Goal: Complete application form: Complete application form

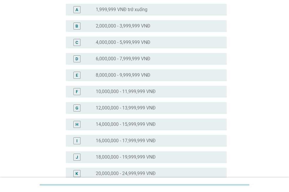
scroll to position [70, 0]
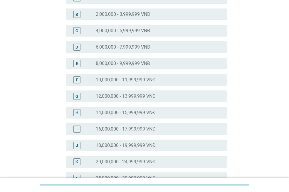
click at [143, 146] on label "18,000,000 - 19,999,999 VNĐ" at bounding box center [126, 146] width 60 height 6
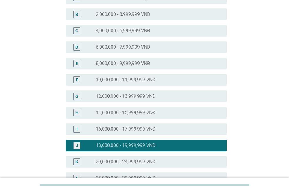
scroll to position [286, 0]
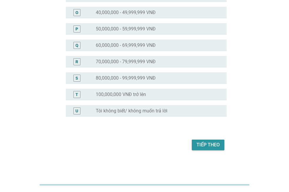
click at [202, 143] on div "Tiếp theo" at bounding box center [207, 145] width 23 height 7
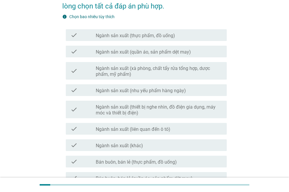
scroll to position [59, 0]
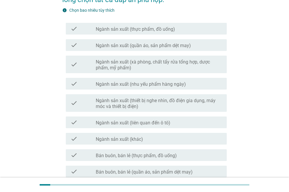
click at [162, 48] on label "Ngành sản xuất (quần áo, sản phẩm dệt may)" at bounding box center [143, 46] width 95 height 6
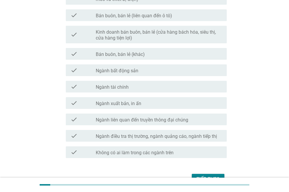
scroll to position [293, 0]
click at [132, 57] on div "check check_box_outline_blank Bán buôn, bán lẻ (khác)" at bounding box center [146, 54] width 161 height 12
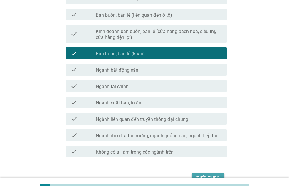
click at [215, 175] on div "Tiếp theo" at bounding box center [207, 178] width 23 height 7
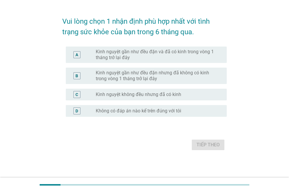
scroll to position [0, 0]
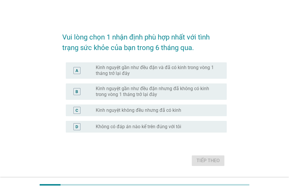
click at [151, 72] on label "Kinh nguyệt gần như đều đặn và đã có kinh trong vòng 1 tháng trở lại đây" at bounding box center [156, 71] width 121 height 12
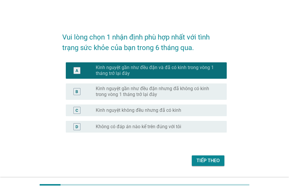
click at [201, 158] on div "Tiếp theo" at bounding box center [207, 161] width 23 height 7
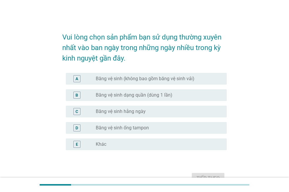
click at [136, 80] on label "Băng vệ sinh (không bao gồm băng vệ sinh vải)" at bounding box center [145, 79] width 99 height 6
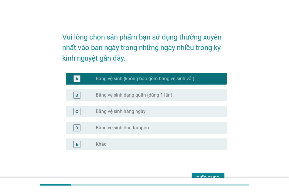
click at [201, 174] on button "Tiếp theo" at bounding box center [208, 178] width 33 height 11
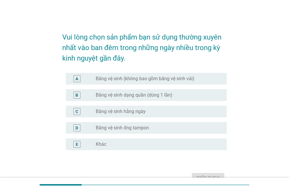
click at [117, 80] on label "Băng vệ sinh (không bao gồm băng vệ sinh vải)" at bounding box center [145, 79] width 99 height 6
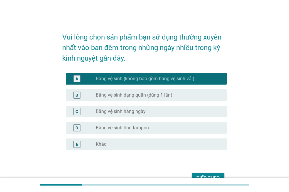
click at [204, 175] on button "Tiếp theo" at bounding box center [208, 178] width 33 height 11
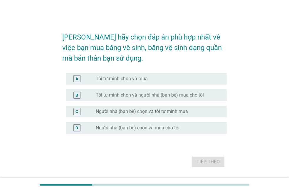
click at [116, 80] on label "Tôi tự mình chọn và mua" at bounding box center [122, 79] width 52 height 6
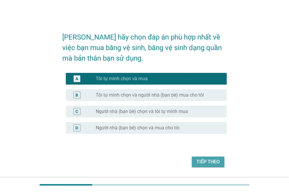
click at [203, 163] on div "Tiếp theo" at bounding box center [207, 162] width 23 height 7
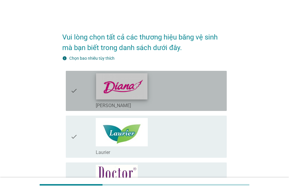
click at [131, 91] on img at bounding box center [121, 86] width 51 height 26
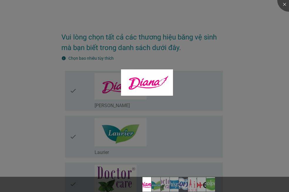
click at [183, 136] on div at bounding box center [144, 96] width 289 height 192
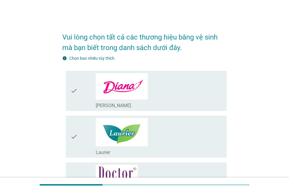
click at [187, 101] on div "check_box_outline_blank [PERSON_NAME]" at bounding box center [159, 91] width 126 height 36
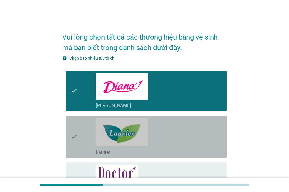
click at [187, 133] on div "check_box_outline_blank Laurier" at bounding box center [159, 137] width 126 height 38
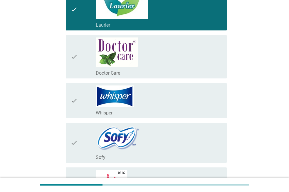
scroll to position [141, 0]
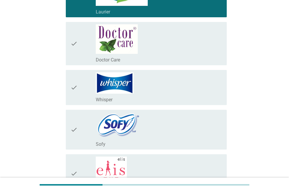
click at [179, 57] on div "check_box_outline_blank Doctor Care" at bounding box center [159, 59] width 126 height 7
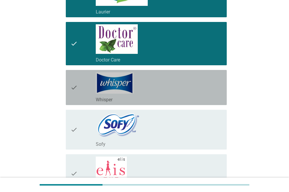
click at [182, 87] on div "check_box_outline_blank Whisper" at bounding box center [159, 87] width 126 height 31
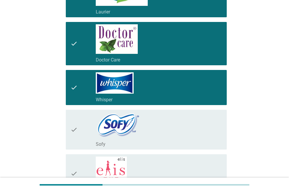
click at [187, 128] on div "check_box_outline_blank Sofy" at bounding box center [159, 129] width 126 height 35
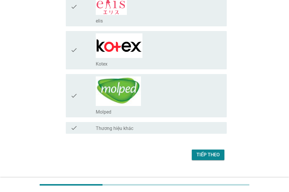
scroll to position [317, 0]
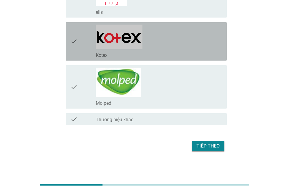
click at [178, 53] on div "check_box_outline_blank Kotex" at bounding box center [159, 54] width 126 height 7
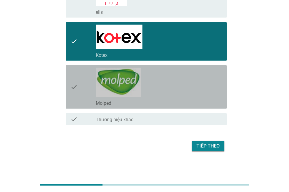
click at [187, 94] on div "check_box_outline_blank Molped" at bounding box center [159, 87] width 126 height 39
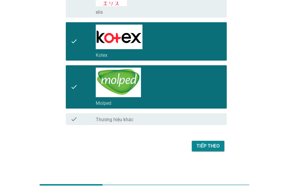
click at [204, 148] on div "Tiếp theo" at bounding box center [207, 146] width 23 height 7
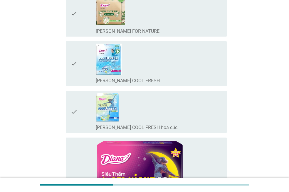
scroll to position [0, 0]
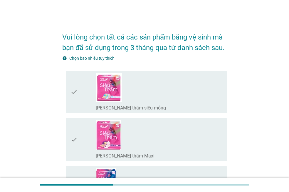
click at [180, 103] on div "check_box_outline_blank [PERSON_NAME] thấm siêu mỏng" at bounding box center [159, 92] width 126 height 38
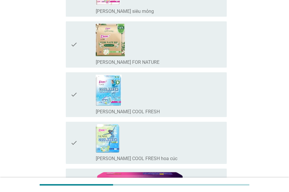
scroll to position [364, 0]
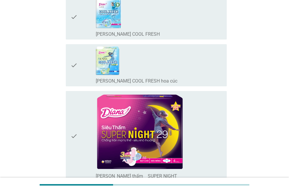
click at [208, 124] on div "check_box_outline_blank [PERSON_NAME] thấm　SUPER NIGHT" at bounding box center [159, 137] width 126 height 86
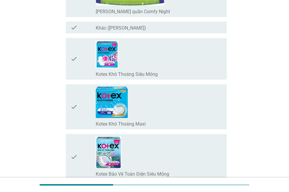
scroll to position [1021, 0]
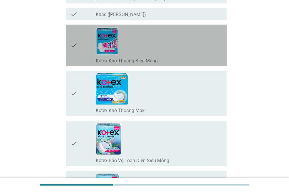
click at [183, 50] on div "check_box_outline_blank Kotex Khô Thoáng Siêu Mỏng" at bounding box center [159, 45] width 126 height 37
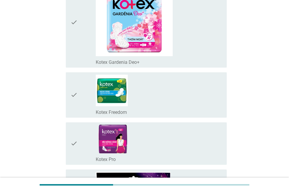
scroll to position [1467, 0]
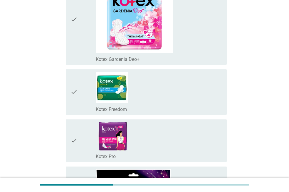
click at [186, 92] on div "check_box_outline_blank Kotex Freedom" at bounding box center [159, 92] width 126 height 41
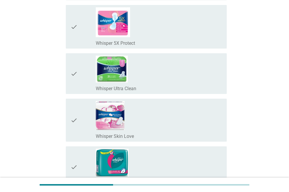
scroll to position [3556, 0]
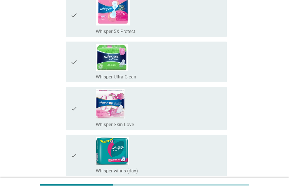
click at [184, 153] on div "check_box_outline_blank Whisper wings (day)" at bounding box center [159, 155] width 126 height 37
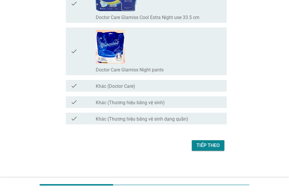
scroll to position [4646, 0]
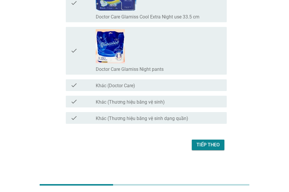
click at [205, 143] on div "Tiếp theo" at bounding box center [207, 145] width 23 height 7
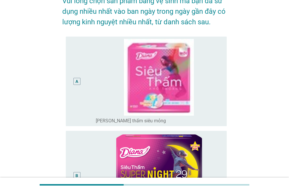
scroll to position [35, 0]
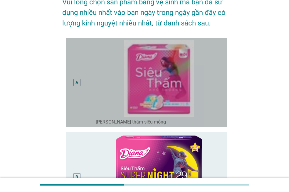
click at [80, 114] on div "A" at bounding box center [76, 82] width 13 height 85
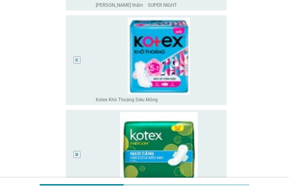
scroll to position [270, 0]
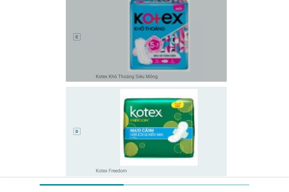
click at [72, 76] on div "C" at bounding box center [76, 36] width 13 height 85
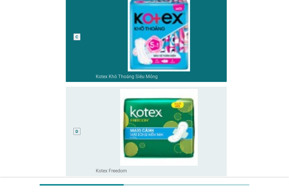
click at [42, 98] on div "Vui lòng chọn sản phẩm băng vệ sinh mà bạn đã sử dụng nhiều nhất vào ban ngày t…" at bounding box center [144, 31] width 261 height 560
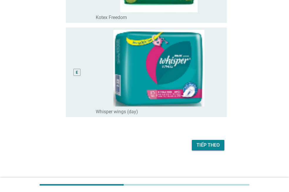
scroll to position [424, 0]
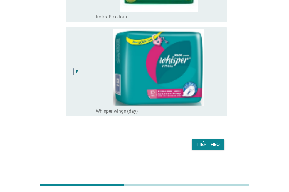
click at [221, 145] on button "Tiếp theo" at bounding box center [208, 145] width 33 height 11
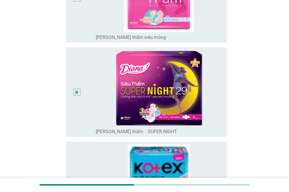
scroll to position [129, 0]
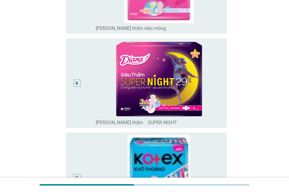
click at [77, 113] on div "B" at bounding box center [76, 83] width 13 height 85
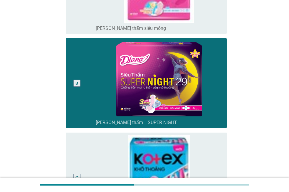
click at [41, 119] on div "Vui lòng chọn sản phẩm băng vệ sinh mà bạn đã sử dụng nhiều nhất vào ban đêm tr…" at bounding box center [144, 180] width 261 height 576
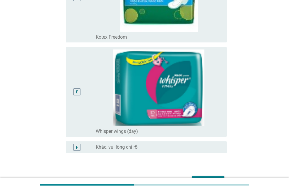
scroll to position [441, 0]
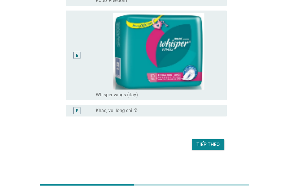
click at [219, 143] on button "Tiếp theo" at bounding box center [208, 145] width 33 height 11
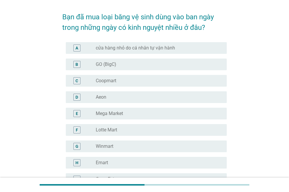
scroll to position [23, 0]
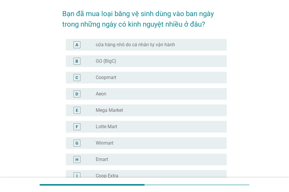
click at [121, 64] on div "radio_button_unchecked GO (BigC)" at bounding box center [156, 61] width 121 height 6
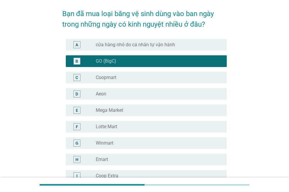
click at [133, 65] on div "radio_button_checked GO (BigC)" at bounding box center [159, 61] width 126 height 7
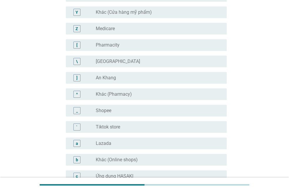
scroll to position [505, 0]
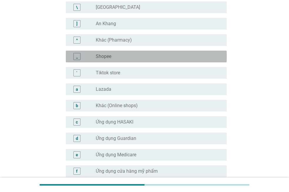
click at [114, 61] on div "_ radio_button_unchecked Shopee" at bounding box center [146, 57] width 161 height 12
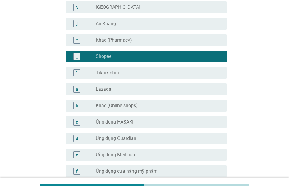
scroll to position [598, 0]
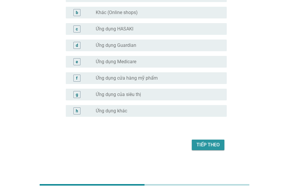
click at [201, 142] on div "Tiếp theo" at bounding box center [207, 145] width 23 height 7
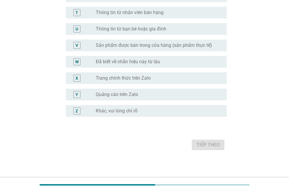
scroll to position [0, 0]
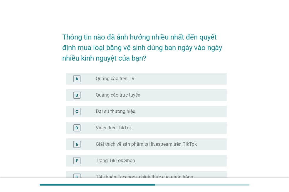
click at [137, 78] on div "radio_button_unchecked Quảng cáo trên TV" at bounding box center [156, 79] width 121 height 6
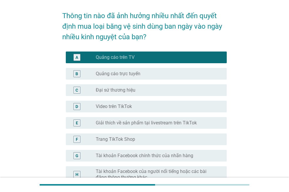
scroll to position [23, 0]
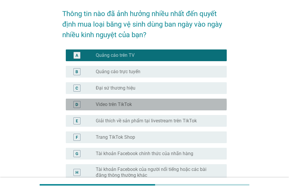
click at [133, 105] on div "radio_button_unchecked Video trên TikTok" at bounding box center [156, 105] width 121 height 6
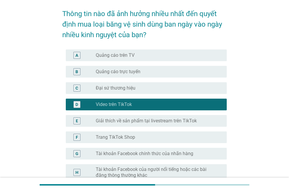
scroll to position [402, 0]
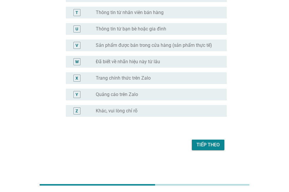
click at [200, 143] on div "Tiếp theo" at bounding box center [207, 145] width 23 height 7
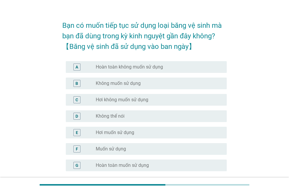
scroll to position [23, 0]
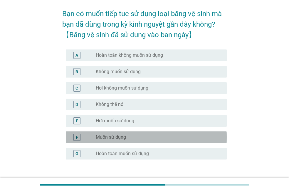
click at [133, 138] on div "radio_button_unchecked Muốn sử dụng" at bounding box center [156, 138] width 121 height 6
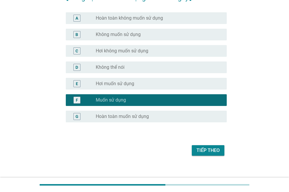
scroll to position [66, 0]
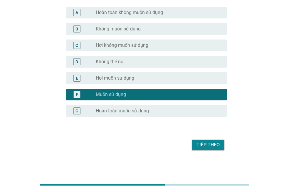
click at [214, 146] on div "Tiếp theo" at bounding box center [207, 145] width 23 height 7
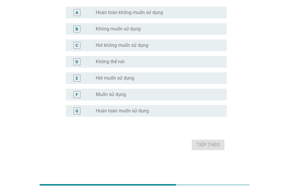
click at [151, 92] on div "radio_button_unchecked Muốn sử dụng" at bounding box center [156, 95] width 121 height 6
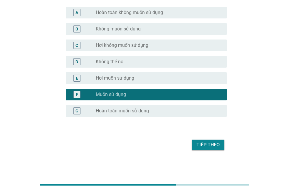
click at [209, 146] on div "Tiếp theo" at bounding box center [207, 145] width 23 height 7
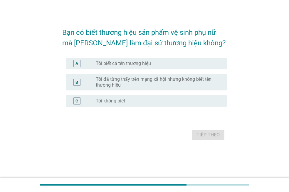
scroll to position [0, 0]
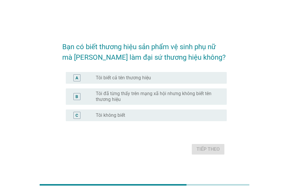
click at [155, 114] on div "radio_button_unchecked Tôi không biết" at bounding box center [156, 116] width 121 height 6
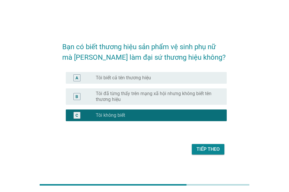
click at [207, 153] on button "Tiếp theo" at bounding box center [208, 149] width 33 height 11
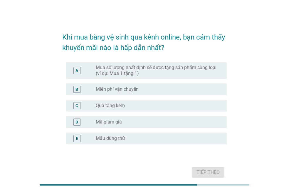
click at [138, 104] on div "radio_button_unchecked Quà tặng kèm" at bounding box center [156, 106] width 121 height 6
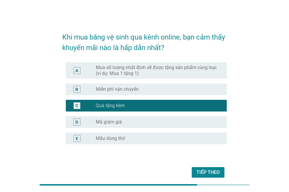
click at [203, 170] on div "Tiếp theo" at bounding box center [207, 172] width 23 height 7
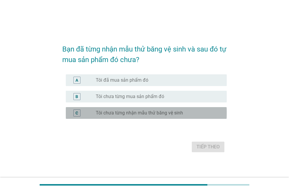
click at [144, 112] on label "Tôi chưa từng nhận mẫu thử băng vệ sinh" at bounding box center [139, 113] width 87 height 6
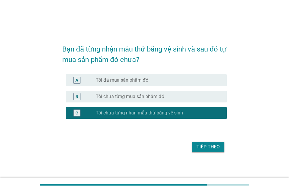
click at [202, 143] on button "Tiếp theo" at bounding box center [208, 147] width 33 height 11
